Goal: Transaction & Acquisition: Purchase product/service

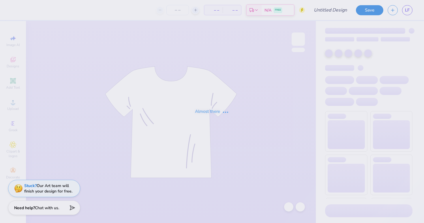
type input "[PERSON_NAME] College : [PERSON_NAME]"
type input "50"
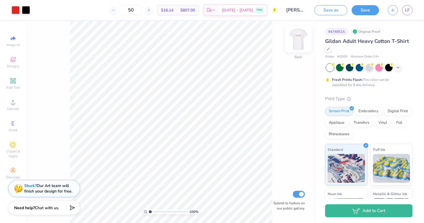
click at [298, 46] on img at bounding box center [298, 39] width 23 height 23
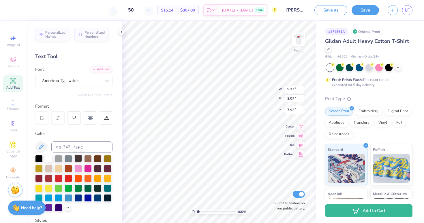
click at [80, 159] on div at bounding box center [77, 158] width 7 height 7
type input "8.66"
click at [361, 11] on button "Save" at bounding box center [365, 9] width 27 height 10
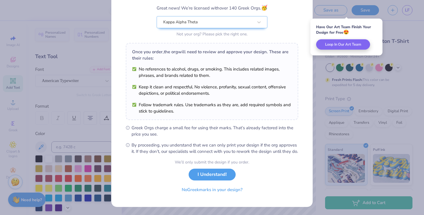
scroll to position [54, 0]
click at [214, 175] on button "I Understand!" at bounding box center [212, 174] width 47 height 12
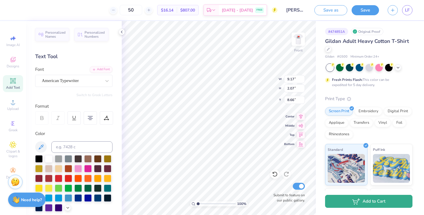
click at [343, 202] on button "Add to Cart" at bounding box center [368, 201] width 87 height 13
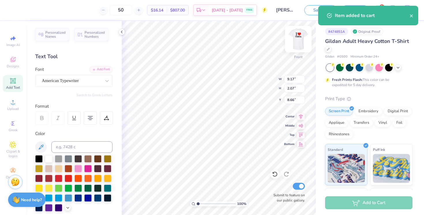
click at [300, 39] on img at bounding box center [298, 39] width 23 height 23
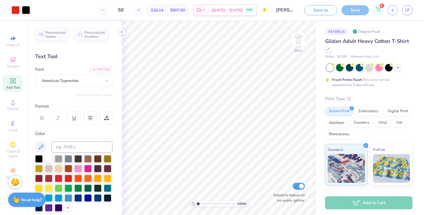
click at [378, 10] on icon at bounding box center [378, 8] width 5 height 3
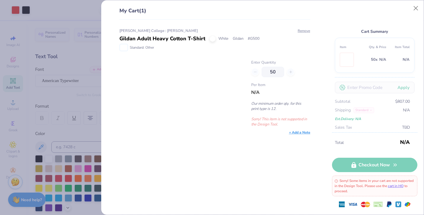
click at [256, 93] on span "N/A" at bounding box center [255, 92] width 8 height 6
click at [417, 11] on button "Close" at bounding box center [415, 8] width 11 height 11
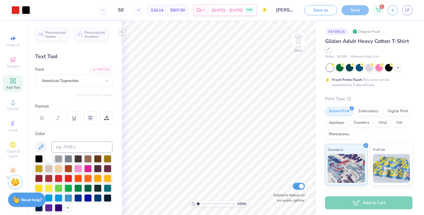
click at [123, 31] on icon at bounding box center [121, 32] width 5 height 5
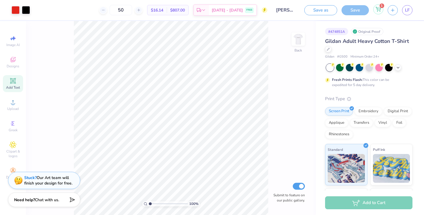
click at [378, 11] on icon at bounding box center [377, 9] width 5 height 5
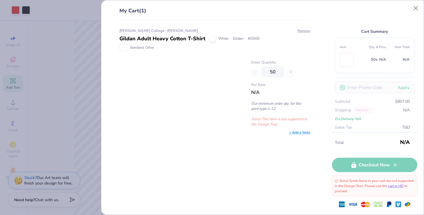
click at [251, 69] on div "50" at bounding box center [280, 72] width 59 height 10
click at [253, 70] on div "50" at bounding box center [280, 72] width 59 height 10
click at [289, 69] on div "50" at bounding box center [280, 72] width 59 height 10
click at [123, 47] on img at bounding box center [123, 47] width 7 height 6
click at [365, 163] on div "Total N/A Checkout Now Sorry! Some items in your cart are not supported in the …" at bounding box center [374, 174] width 85 height 82
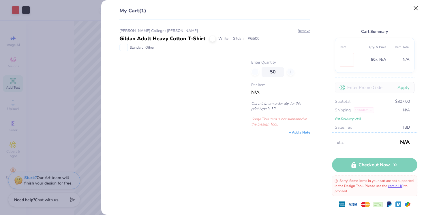
click at [413, 10] on button "Close" at bounding box center [415, 8] width 11 height 11
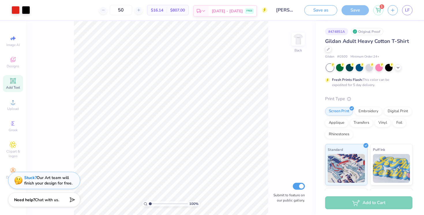
click at [236, 9] on span "[DATE] - [DATE]" at bounding box center [227, 11] width 31 height 6
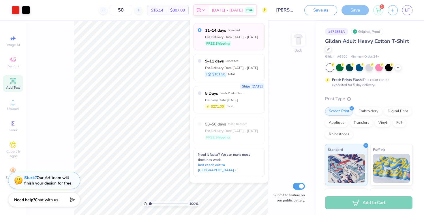
click at [294, 73] on div "100 % Back Submit to feature on our public gallery." at bounding box center [171, 118] width 290 height 194
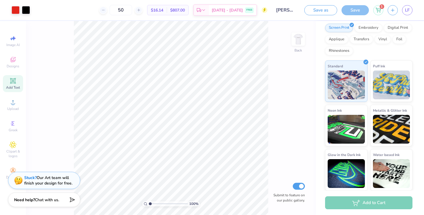
scroll to position [83, 0]
click at [405, 12] on link "LF" at bounding box center [407, 10] width 10 height 10
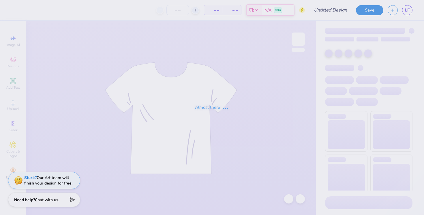
type input "[PERSON_NAME] College : [PERSON_NAME]"
type input "50"
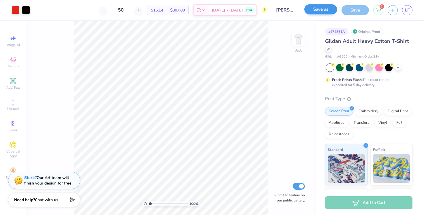
click at [325, 12] on button "Save as" at bounding box center [320, 9] width 33 height 10
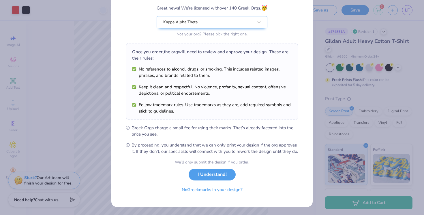
scroll to position [54, 0]
click at [204, 174] on button "I Understand!" at bounding box center [212, 174] width 47 height 12
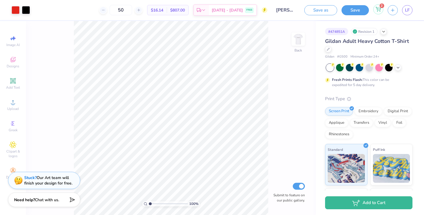
click at [377, 10] on icon at bounding box center [378, 8] width 5 height 3
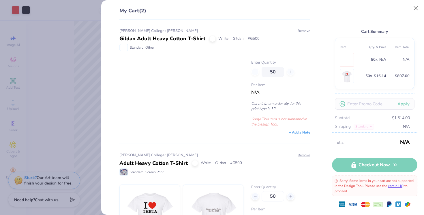
click at [302, 31] on button "Remove" at bounding box center [303, 30] width 13 height 5
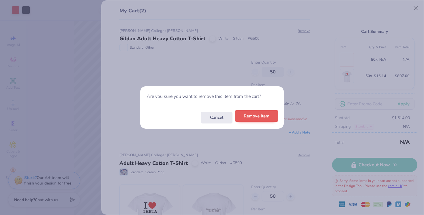
click at [264, 116] on button "Remove Item" at bounding box center [257, 116] width 44 height 12
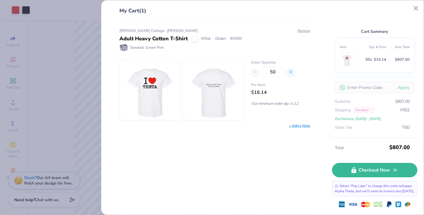
click at [290, 71] on icon at bounding box center [291, 72] width 4 height 4
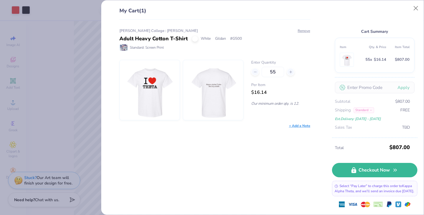
click at [249, 195] on div "[PERSON_NAME] College : [PERSON_NAME] Adult Heavy Cotton T-Shirt White Gildan #…" at bounding box center [213, 118] width 210 height 196
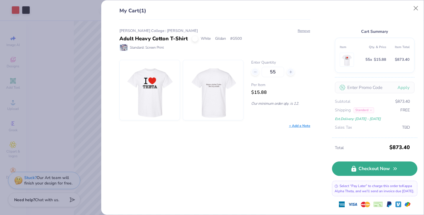
click at [351, 166] on icon at bounding box center [353, 169] width 5 height 6
click at [389, 167] on link "Checkout Now" at bounding box center [374, 169] width 85 height 14
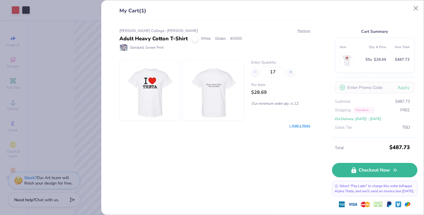
type input "55"
